Goal: Task Accomplishment & Management: Complete application form

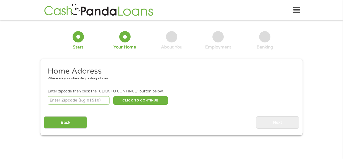
click at [87, 101] on input "number" at bounding box center [79, 100] width 62 height 9
type input "76522"
click at [152, 103] on button "CLICK TO CONTINUE" at bounding box center [140, 100] width 55 height 9
type input "76522"
type input "[GEOGRAPHIC_DATA]"
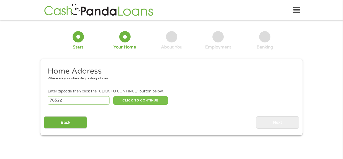
select select "[US_STATE]"
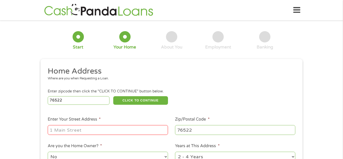
click at [132, 131] on input "Enter Your Street Address *" at bounding box center [108, 130] width 120 height 10
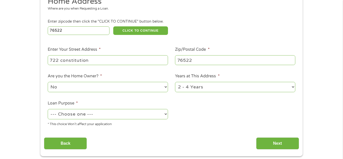
scroll to position [92, 0]
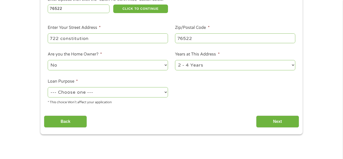
type input "722 constitution"
click at [192, 65] on select "1 Year or less 1 - 2 Years 2 - 4 Years Over 4 Years" at bounding box center [235, 65] width 120 height 10
select select "60months"
click at [175, 60] on select "1 Year or less 1 - 2 Years 2 - 4 Years Over 4 Years" at bounding box center [235, 65] width 120 height 10
click at [80, 93] on select "--- Choose one --- Pay Bills Debt Consolidation Home Improvement Major Purchase…" at bounding box center [108, 92] width 120 height 10
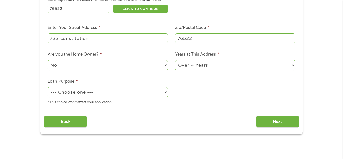
select select "shorttermcash"
click at [48, 88] on select "--- Choose one --- Pay Bills Debt Consolidation Home Improvement Major Purchase…" at bounding box center [108, 92] width 120 height 10
click at [73, 119] on input "Back" at bounding box center [65, 121] width 43 height 12
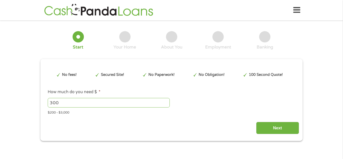
scroll to position [2, 2]
click at [278, 132] on input "Next" at bounding box center [277, 128] width 43 height 12
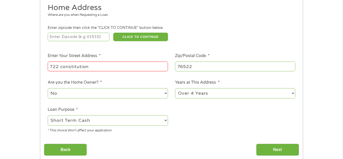
scroll to position [65, 0]
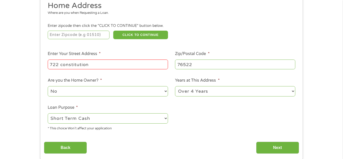
click at [115, 65] on input "722 constitution" at bounding box center [108, 64] width 120 height 10
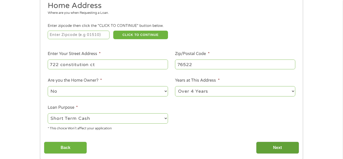
type input "722 constitution ct"
click at [281, 150] on input "Next" at bounding box center [277, 148] width 43 height 12
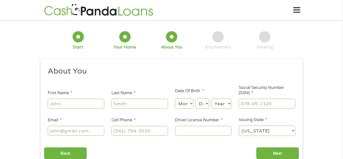
scroll to position [2, 2]
click at [68, 106] on input "First Name *" at bounding box center [76, 104] width 56 height 10
type input "kareese"
click at [136, 101] on input "Last Name *" at bounding box center [139, 104] width 56 height 10
type input "[PERSON_NAME]"
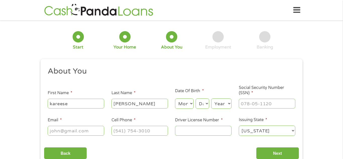
click at [190, 102] on select "Month 1 2 3 4 5 6 7 8 9 10 11 12" at bounding box center [184, 103] width 18 height 10
select select "5"
click at [175, 98] on select "Month 1 2 3 4 5 6 7 8 9 10 11 12" at bounding box center [184, 103] width 18 height 10
click at [202, 109] on div "Day Day 1 2 3 4 5 6 7 8 9 10 11 12 13 14 15 16 17 18 19 20 21 22 23 24 25 26 27…" at bounding box center [202, 104] width 14 height 12
click at [204, 105] on select "Day 1 2 3 4 5 6 7 8 9 10 11 12 13 14 15 16 17 18 19 20 21 22 23 24 25 26 27 28 …" at bounding box center [202, 103] width 14 height 10
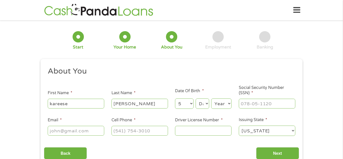
select select "1"
click at [195, 98] on select "Day 1 2 3 4 5 6 7 8 9 10 11 12 13 14 15 16 17 18 19 20 21 22 23 24 25 26 27 28 …" at bounding box center [202, 103] width 14 height 10
click at [222, 105] on select "Year [DATE] 2006 2005 2004 2003 2002 2001 2000 1999 1998 1997 1996 1995 1994 19…" at bounding box center [221, 103] width 20 height 10
select select "1986"
click at [211, 98] on select "Year [DATE] 2006 2005 2004 2003 2002 2001 2000 1999 1998 1997 1996 1995 1994 19…" at bounding box center [221, 103] width 20 height 10
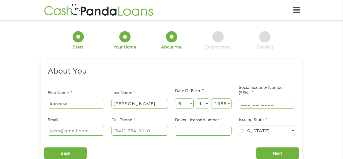
click at [257, 104] on input "___-__-____" at bounding box center [267, 104] width 56 height 10
type input "242-65-0682"
click at [91, 133] on input "Email *" at bounding box center [76, 131] width 56 height 10
type input "[EMAIL_ADDRESS][DOMAIN_NAME]"
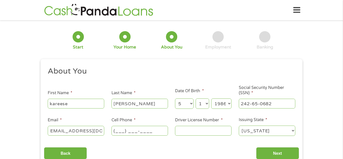
click at [137, 131] on input "(___) ___-____" at bounding box center [139, 131] width 56 height 10
type input "[PHONE_NUMBER]"
click at [218, 130] on input "Driver License Number *" at bounding box center [203, 131] width 56 height 10
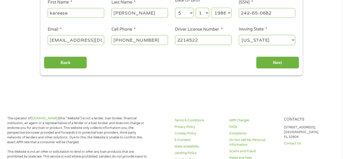
scroll to position [92, 0]
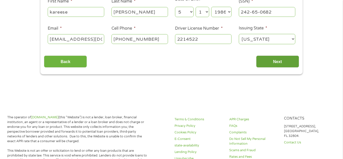
type input "2214522"
click at [292, 61] on input "Next" at bounding box center [277, 61] width 43 height 12
click at [287, 63] on input "Next" at bounding box center [277, 61] width 43 height 12
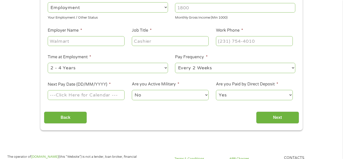
click at [287, 63] on ul "Your Employment Your Income Source * --- Choose one --- Employment [DEMOGRAPHIC…" at bounding box center [171, 40] width 255 height 130
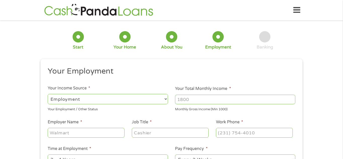
scroll to position [2, 2]
click at [81, 131] on input "Employer Name *" at bounding box center [86, 133] width 77 height 10
type input "[PERSON_NAME]"
click at [145, 136] on input "Job Title *" at bounding box center [170, 133] width 77 height 10
type input "photographer"
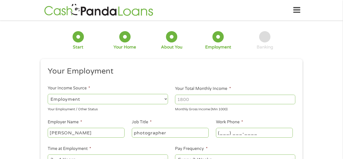
click at [223, 137] on input "(___) ___-____" at bounding box center [254, 133] width 77 height 10
type input "[PHONE_NUMBER]"
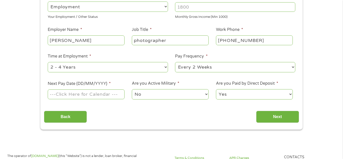
scroll to position [112, 0]
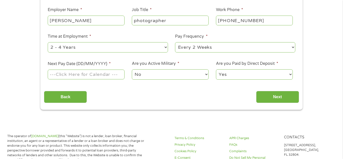
click at [149, 50] on select "--- Choose one --- 1 Year or less 1 - 2 Years 2 - 4 Years Over 4 Years" at bounding box center [108, 47] width 120 height 10
click at [92, 75] on input "Next Pay Date (DD/MM/YYYY) *" at bounding box center [86, 74] width 77 height 10
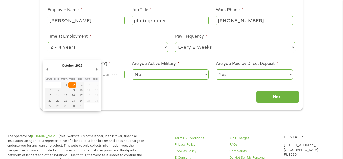
type input "[DATE]"
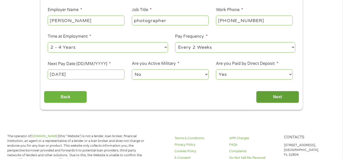
click at [268, 99] on input "Next" at bounding box center [277, 97] width 43 height 12
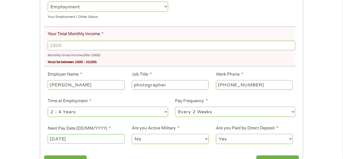
scroll to position [120, 0]
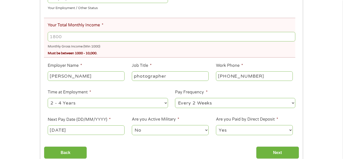
click at [61, 33] on input "Your Total Monthly Income *" at bounding box center [171, 37] width 247 height 10
type input "3200"
click at [278, 152] on input "Next" at bounding box center [277, 152] width 43 height 12
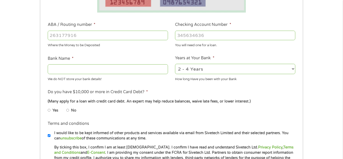
scroll to position [141, 0]
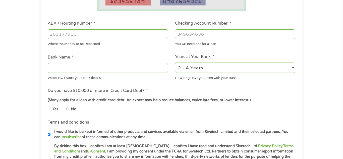
click at [69, 110] on li "No" at bounding box center [75, 109] width 18 height 10
click at [68, 109] on input "No" at bounding box center [67, 109] width 3 height 8
radio input "true"
click at [93, 68] on input "Bank Name *" at bounding box center [108, 68] width 120 height 10
type input "s"
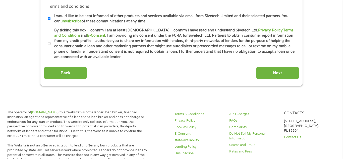
scroll to position [276, 0]
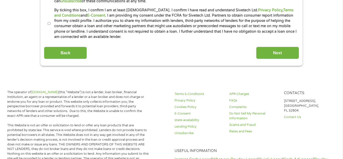
type input "wisely"
click at [51, 25] on label "By ticking this box, I confirm I am at least [DEMOGRAPHIC_DATA]. I confirm I ha…" at bounding box center [173, 24] width 246 height 32
click at [51, 25] on input "By ticking this box, I confirm I am at least [DEMOGRAPHIC_DATA]. I confirm I ha…" at bounding box center [49, 24] width 3 height 8
checkbox input "true"
click at [283, 51] on input "Next" at bounding box center [277, 53] width 43 height 12
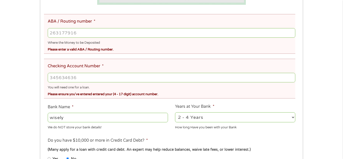
scroll to position [167, 0]
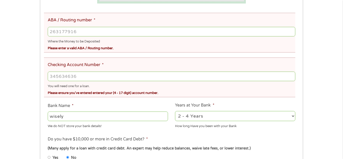
click at [118, 30] on input "ABA / Routing number *" at bounding box center [171, 32] width 247 height 10
type input "071922476"
type input "M B FINANCIAL BANK"
type input "071922476"
click at [107, 76] on input "Checking Account Number *" at bounding box center [171, 77] width 247 height 10
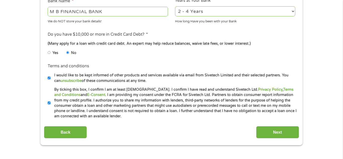
scroll to position [273, 0]
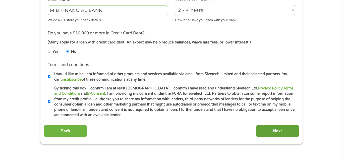
type input "7200000088122919"
click at [264, 129] on input "Next" at bounding box center [277, 131] width 43 height 12
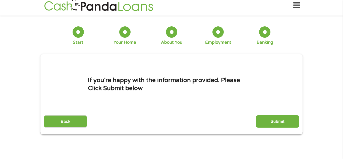
scroll to position [0, 0]
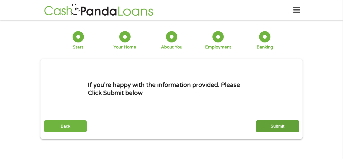
click at [272, 128] on input "Submit" at bounding box center [277, 126] width 43 height 12
